Goal: Check status: Check status

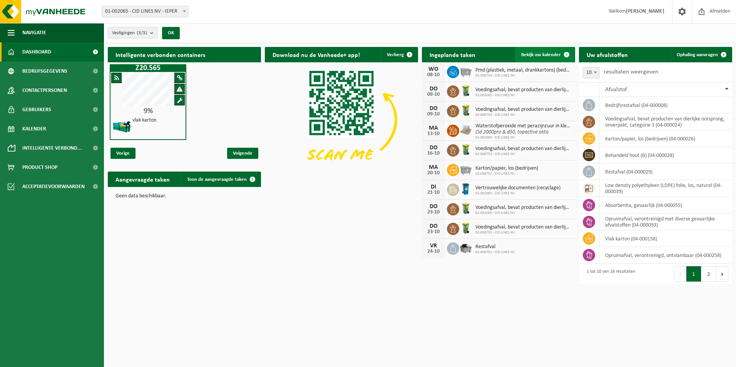
click at [546, 57] on span "Bekijk uw kalender" at bounding box center [542, 54] width 40 height 5
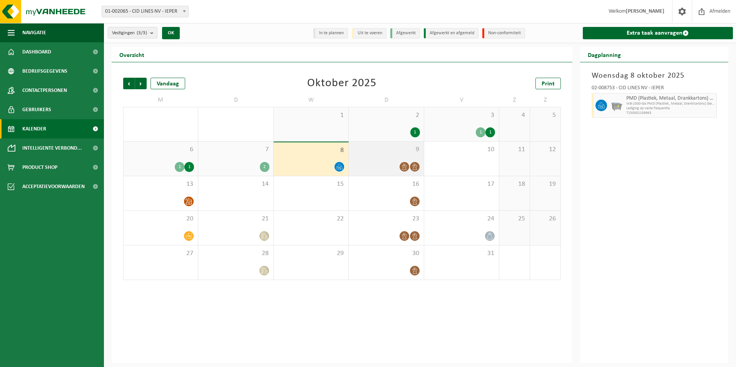
click at [391, 160] on div "9" at bounding box center [386, 159] width 75 height 34
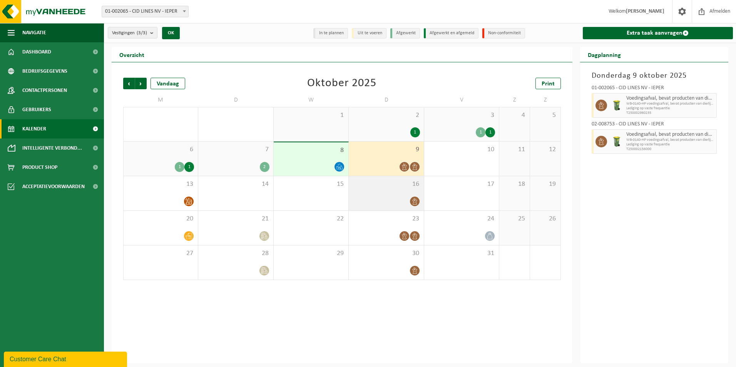
click at [393, 198] on div at bounding box center [386, 201] width 67 height 10
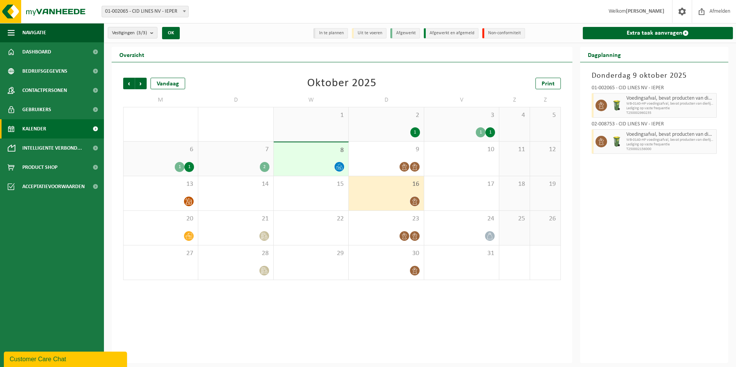
click at [393, 198] on div at bounding box center [386, 201] width 67 height 10
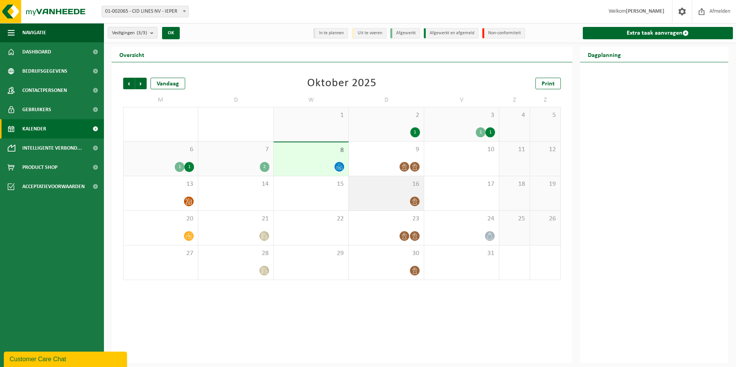
click at [393, 198] on div at bounding box center [386, 201] width 67 height 10
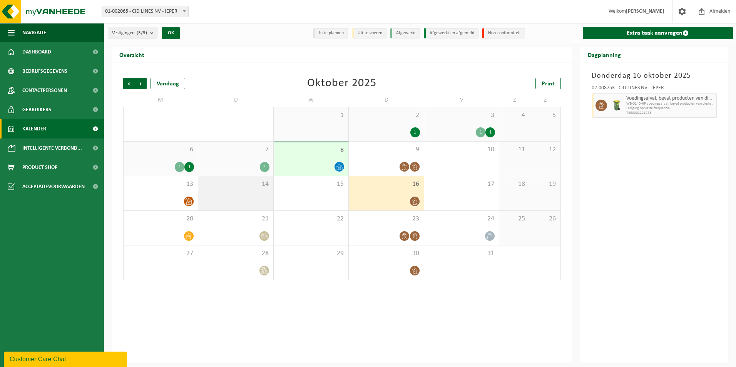
click at [205, 207] on div "14" at bounding box center [235, 193] width 75 height 34
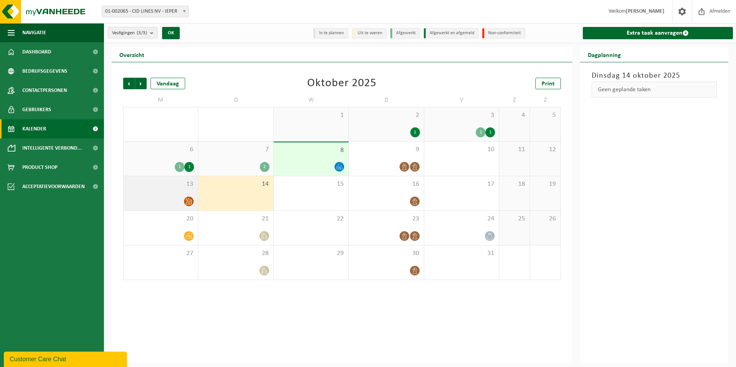
click at [165, 203] on div at bounding box center [160, 201] width 67 height 10
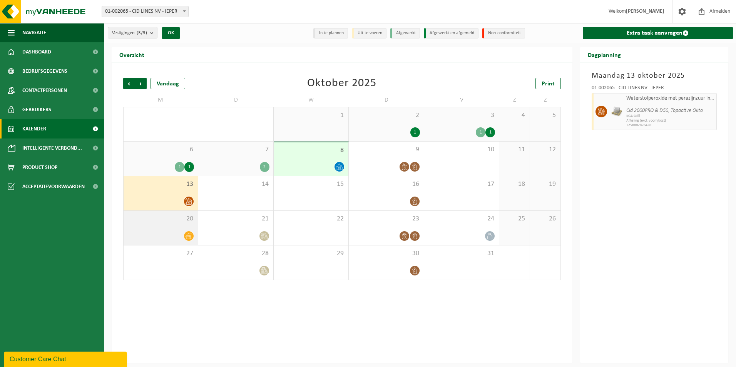
click at [154, 234] on div at bounding box center [160, 236] width 67 height 10
